Goal: Find specific fact: Find contact information

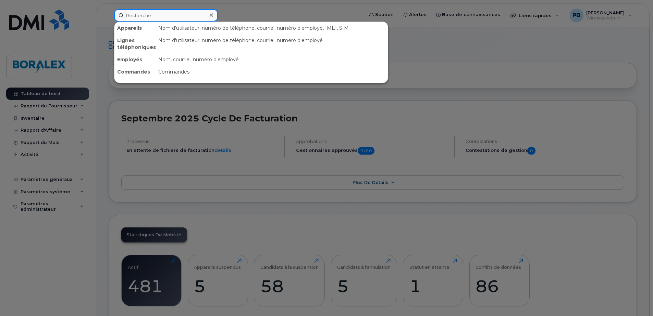
click at [145, 16] on input at bounding box center [166, 15] width 104 height 12
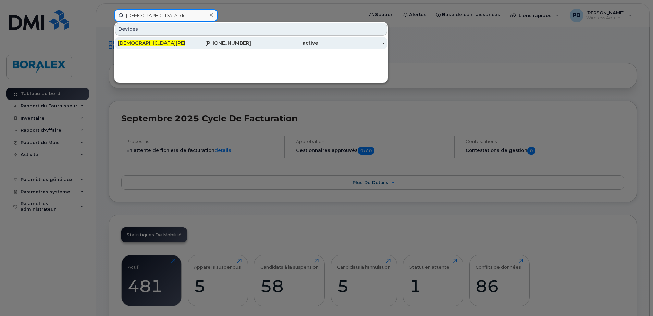
type input "[DEMOGRAPHIC_DATA] du"
click at [146, 45] on span "[DEMOGRAPHIC_DATA][PERSON_NAME]" at bounding box center [167, 43] width 99 height 6
